Goal: Task Accomplishment & Management: Manage account settings

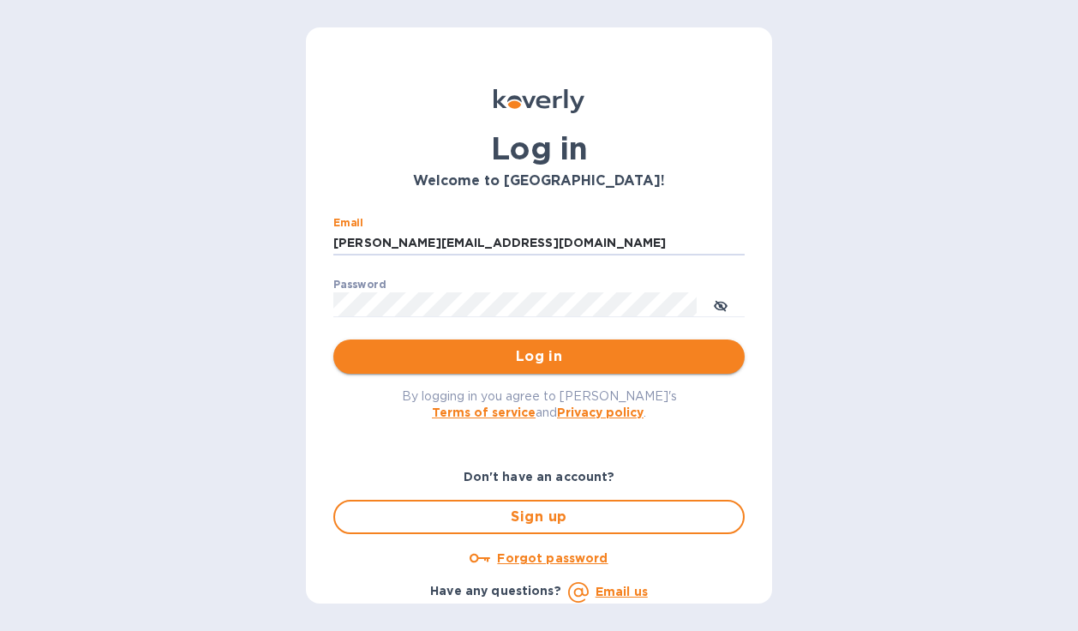
type input "[PERSON_NAME][EMAIL_ADDRESS][DOMAIN_NAME]"
click at [399, 355] on span "Log in" at bounding box center [539, 356] width 384 height 21
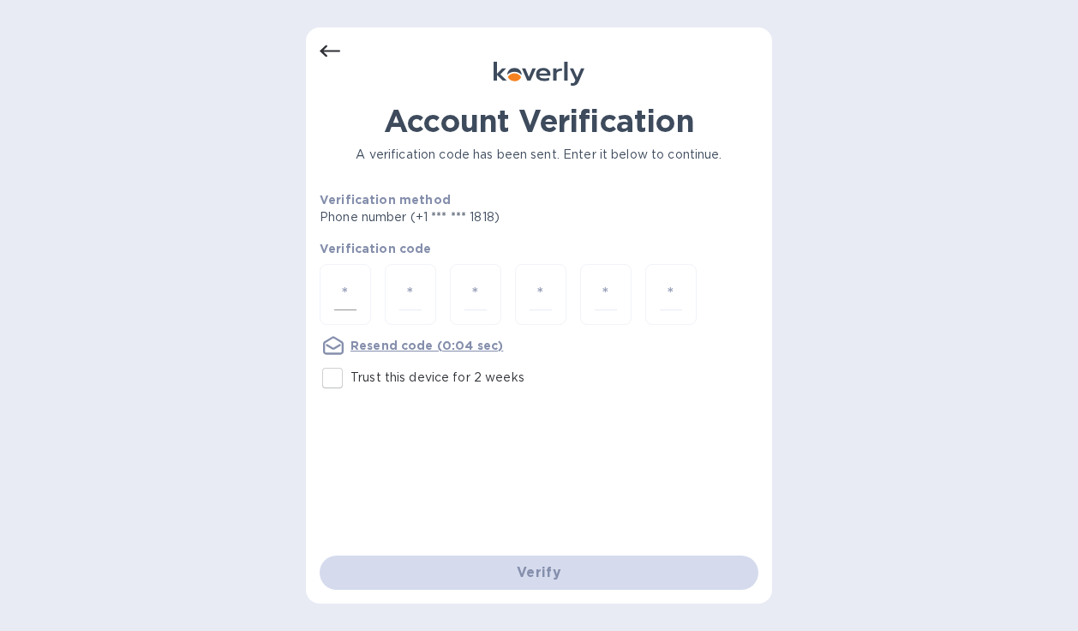
click at [345, 301] on input "number" at bounding box center [345, 295] width 22 height 32
type input "2"
type input "8"
type input "7"
type input "4"
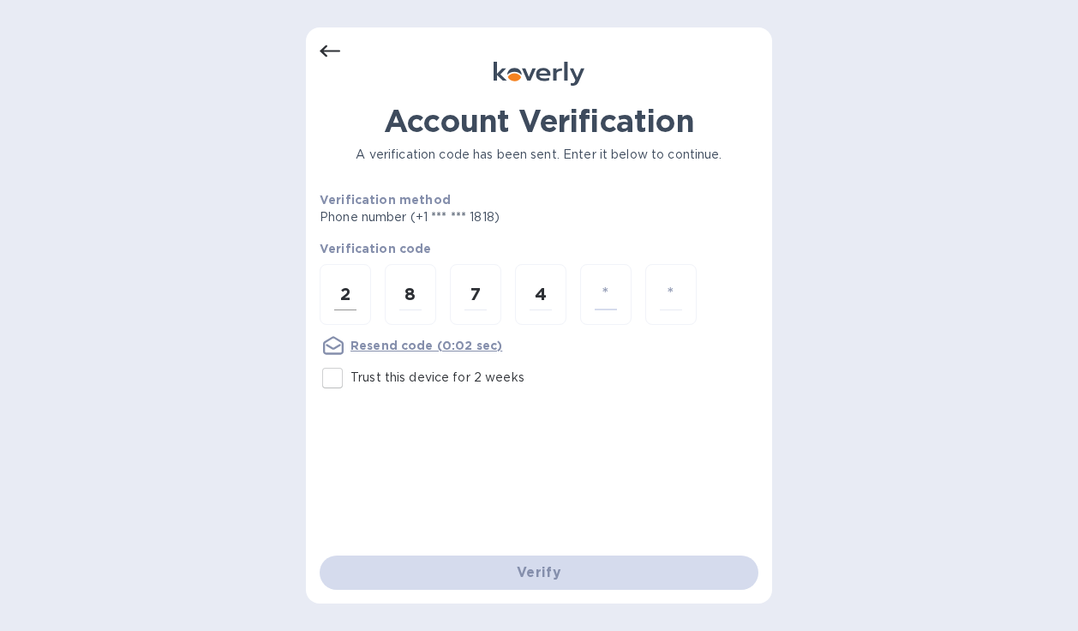
type input "1"
type input "8"
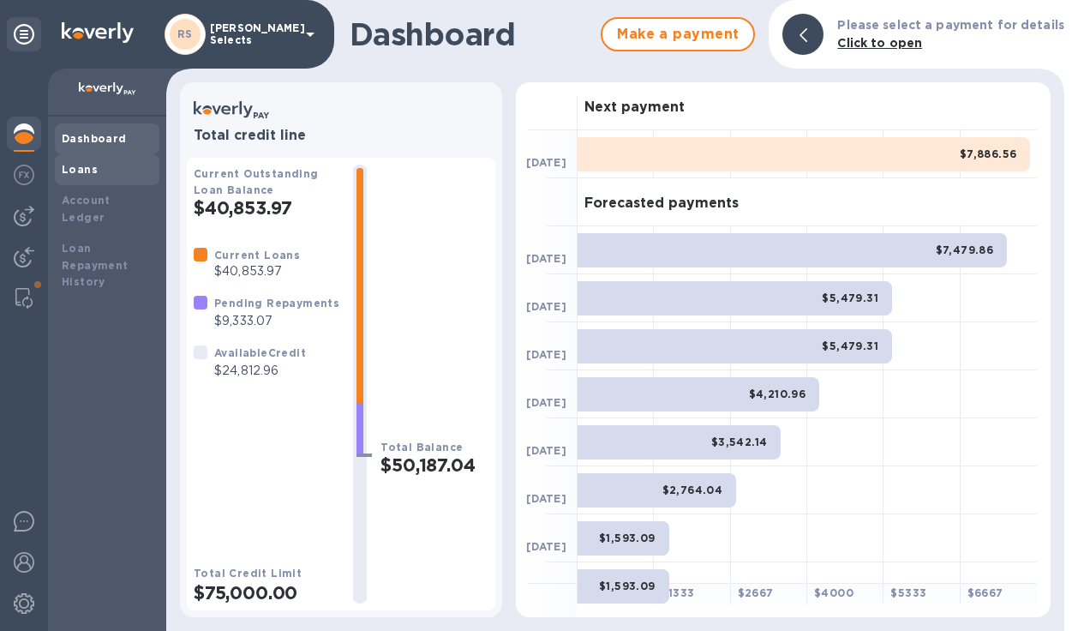
click at [87, 165] on b "Loans" at bounding box center [80, 169] width 36 height 13
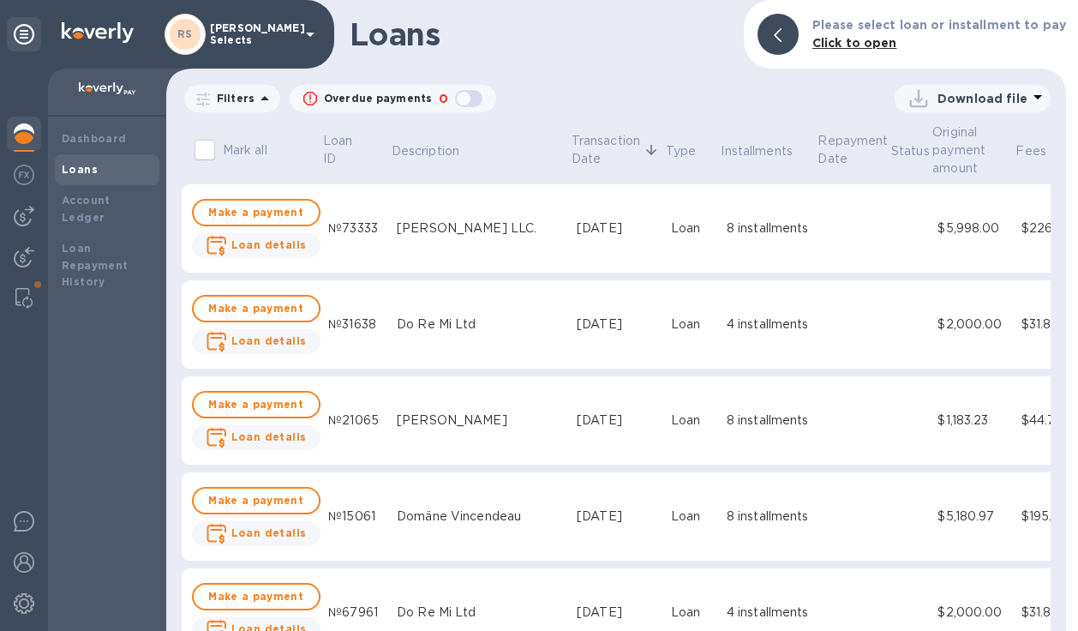
click at [1036, 94] on icon at bounding box center [1038, 97] width 21 height 21
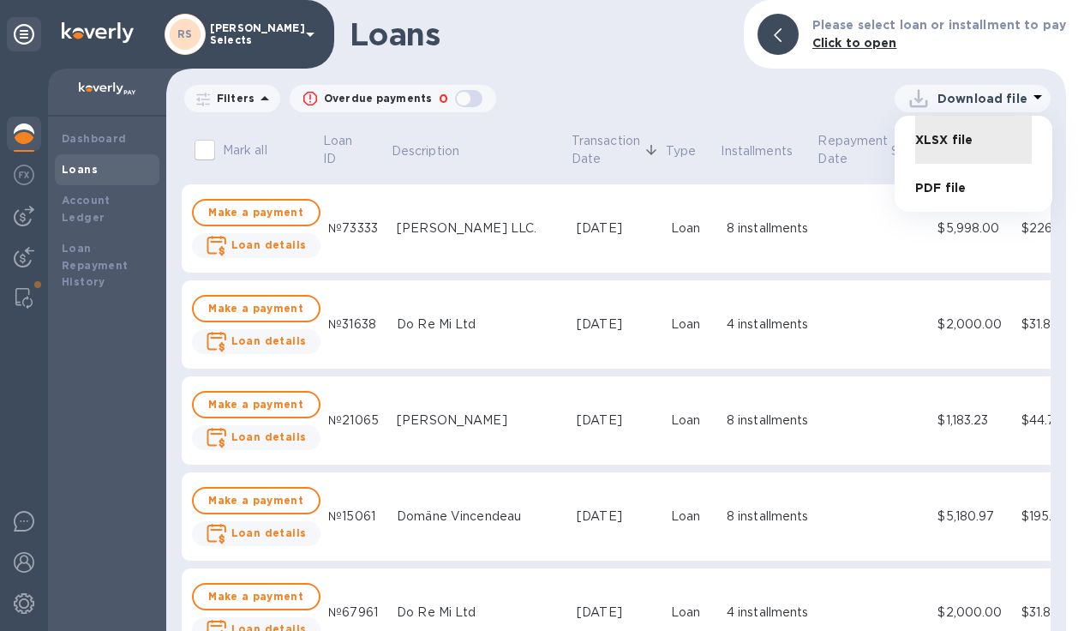
click at [262, 101] on div at bounding box center [539, 315] width 1078 height 631
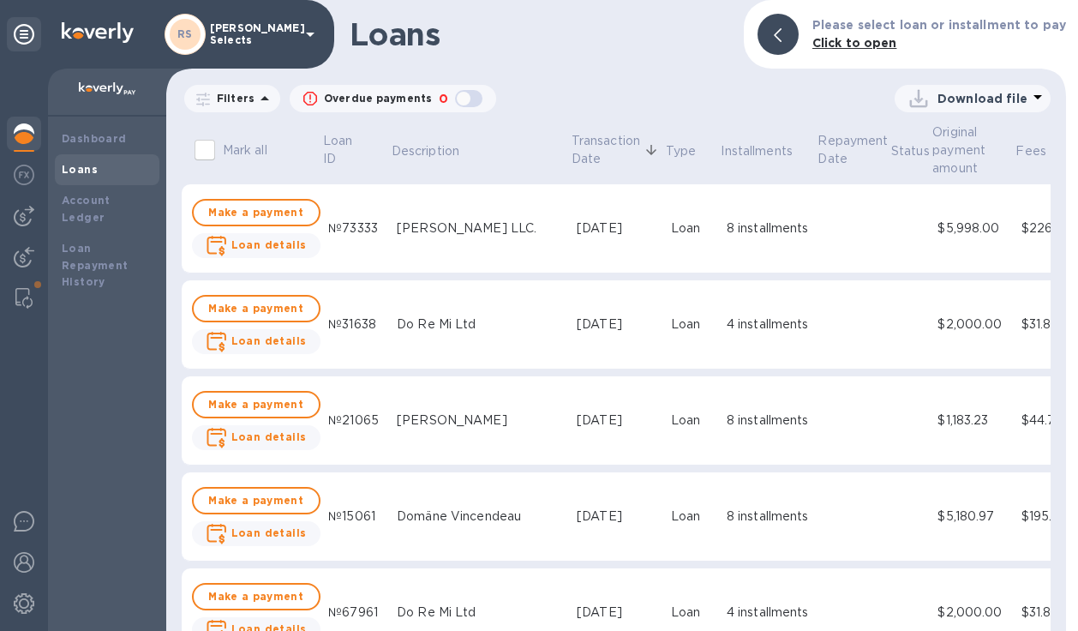
click at [1035, 97] on icon at bounding box center [1038, 97] width 9 height 4
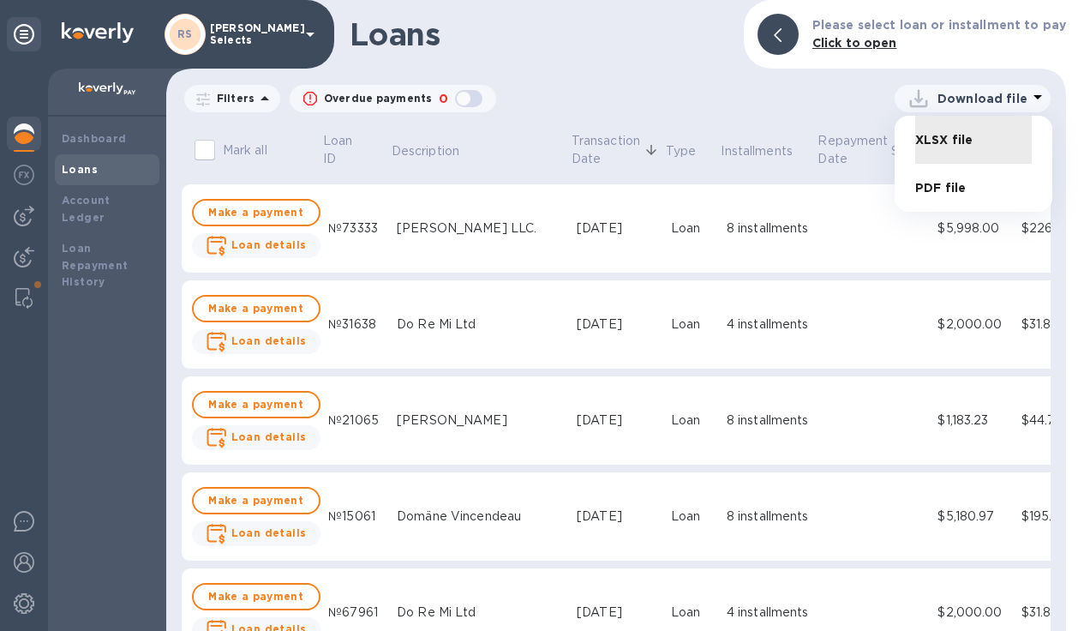
click at [941, 184] on li "PDF file" at bounding box center [973, 188] width 117 height 48
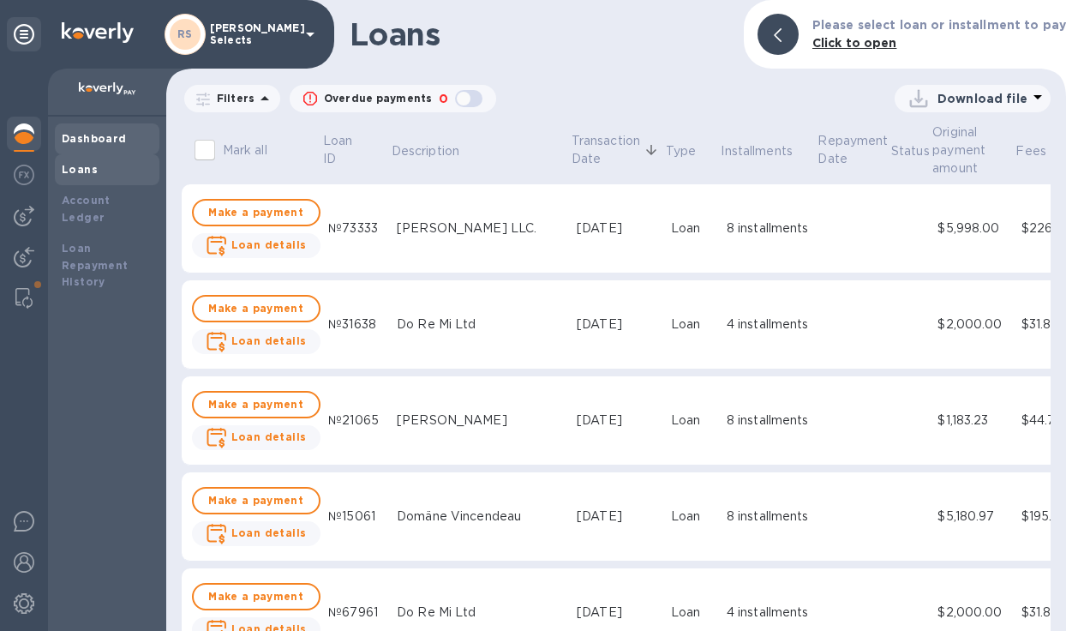
click at [99, 135] on b "Dashboard" at bounding box center [94, 138] width 65 height 13
